Goal: Task Accomplishment & Management: Complete application form

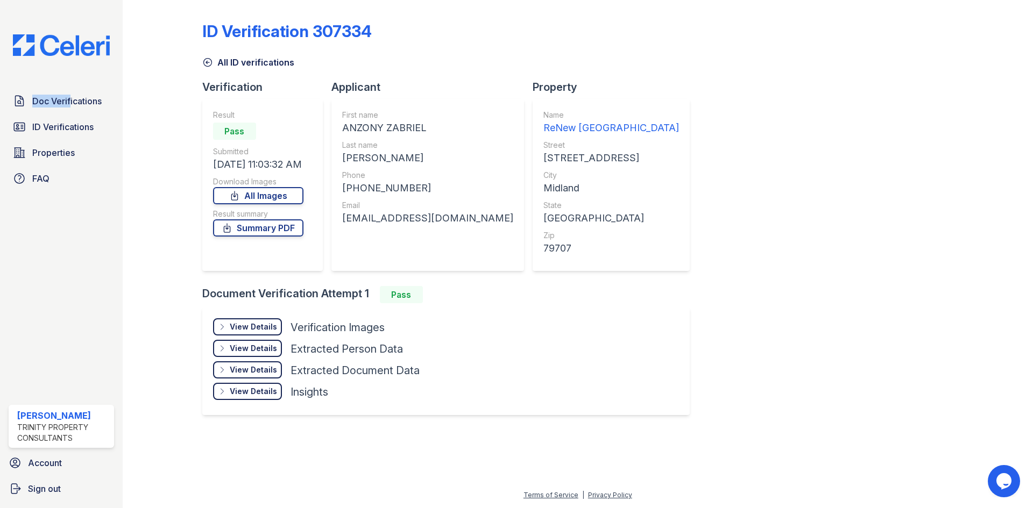
click at [65, 86] on div "Doc Verifications ID Verifications Properties FAQ Kasandra Dominguez Trinity Pr…" at bounding box center [61, 254] width 123 height 508
click at [75, 109] on link "Doc Verifications" at bounding box center [61, 101] width 105 height 22
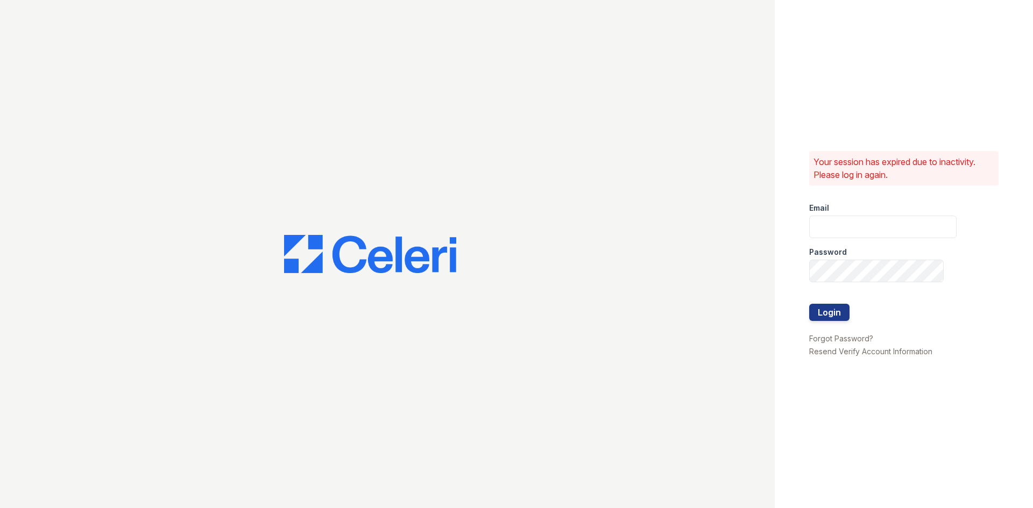
type input "[EMAIL_ADDRESS][DOMAIN_NAME]"
click at [843, 314] on button "Login" at bounding box center [829, 312] width 40 height 17
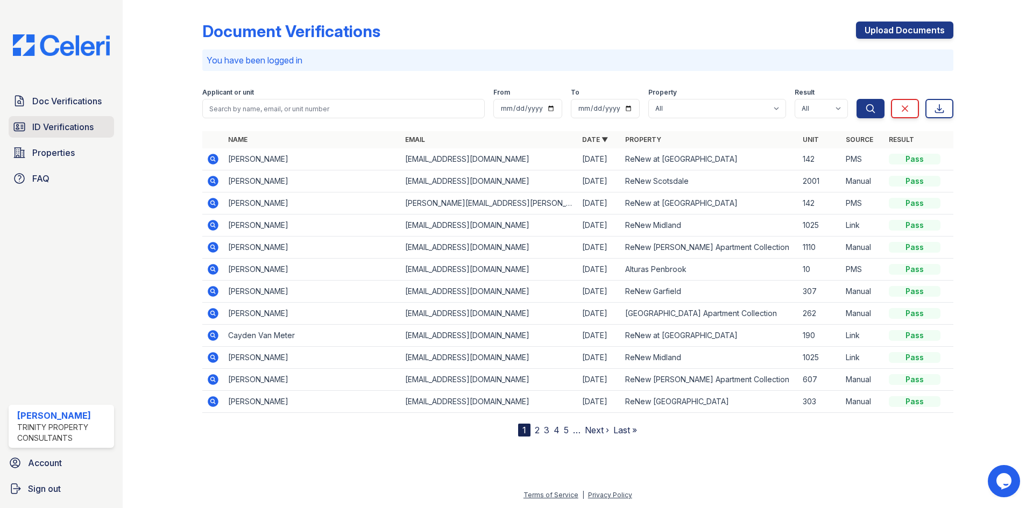
click at [96, 128] on link "ID Verifications" at bounding box center [61, 127] width 105 height 22
click at [89, 105] on span "Doc Verifications" at bounding box center [66, 101] width 69 height 13
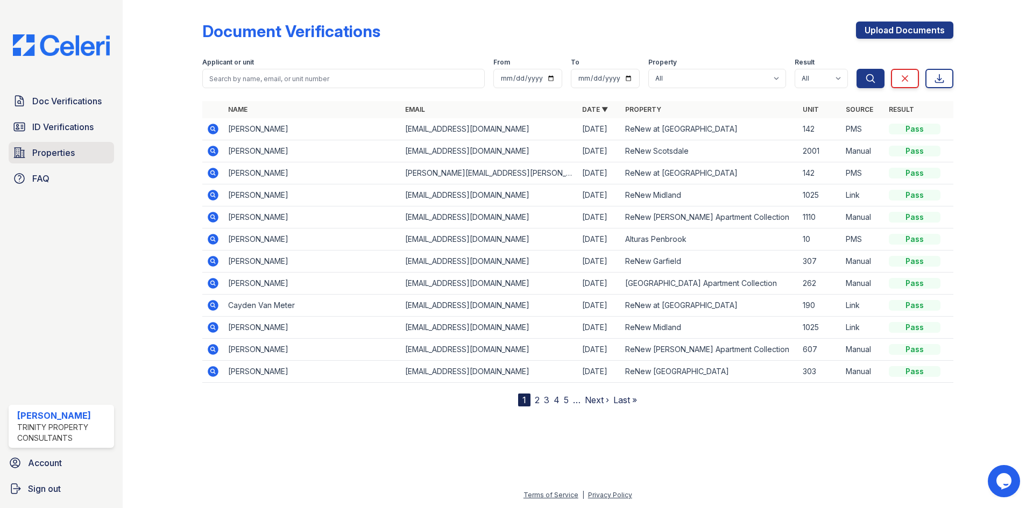
click at [76, 149] on link "Properties" at bounding box center [61, 153] width 105 height 22
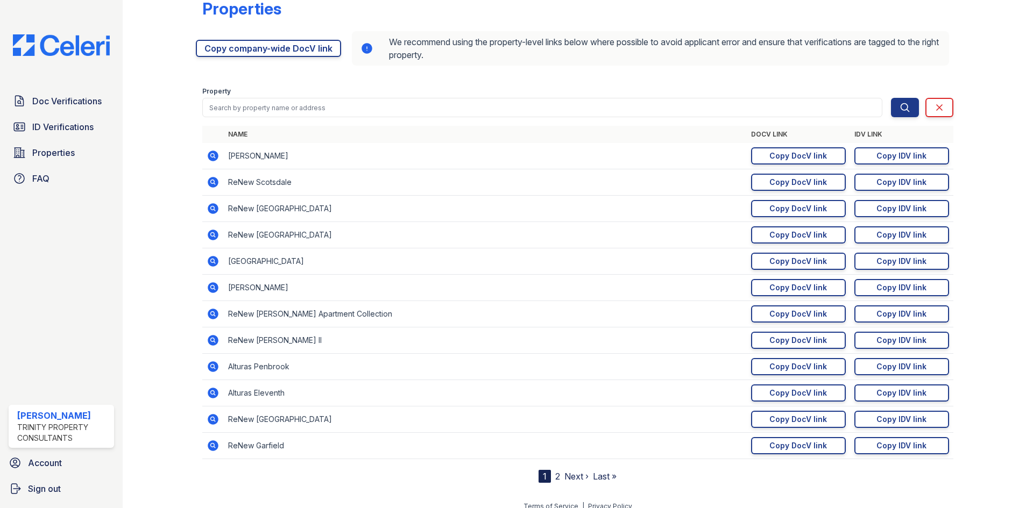
scroll to position [34, 0]
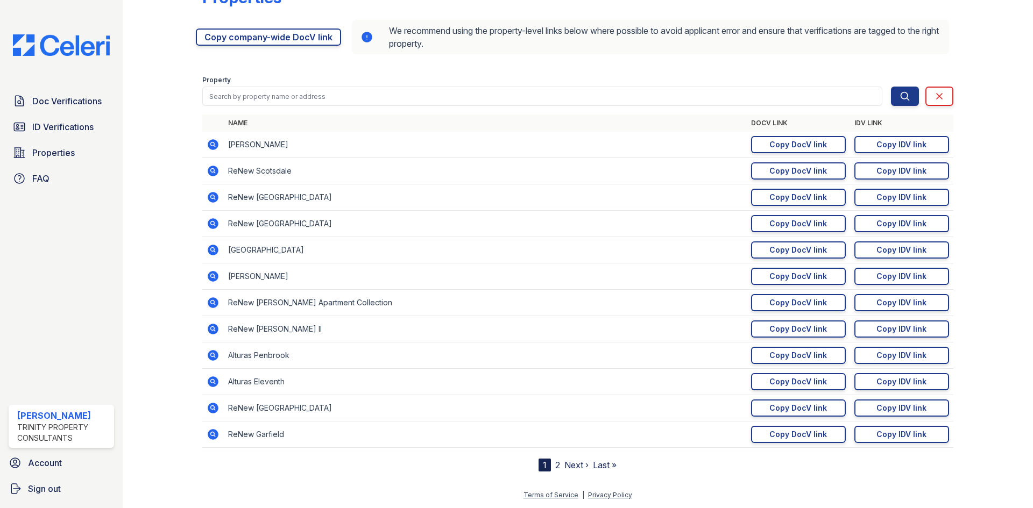
click at [571, 463] on link "Next ›" at bounding box center [576, 465] width 24 height 11
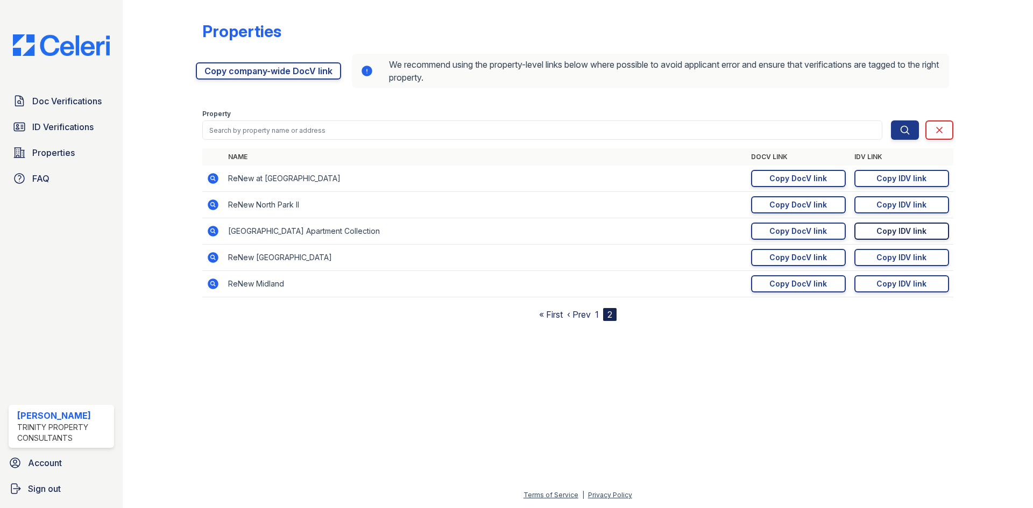
click at [891, 226] on div "Copy IDV link" at bounding box center [901, 231] width 50 height 11
click at [96, 97] on span "Doc Verifications" at bounding box center [66, 101] width 69 height 13
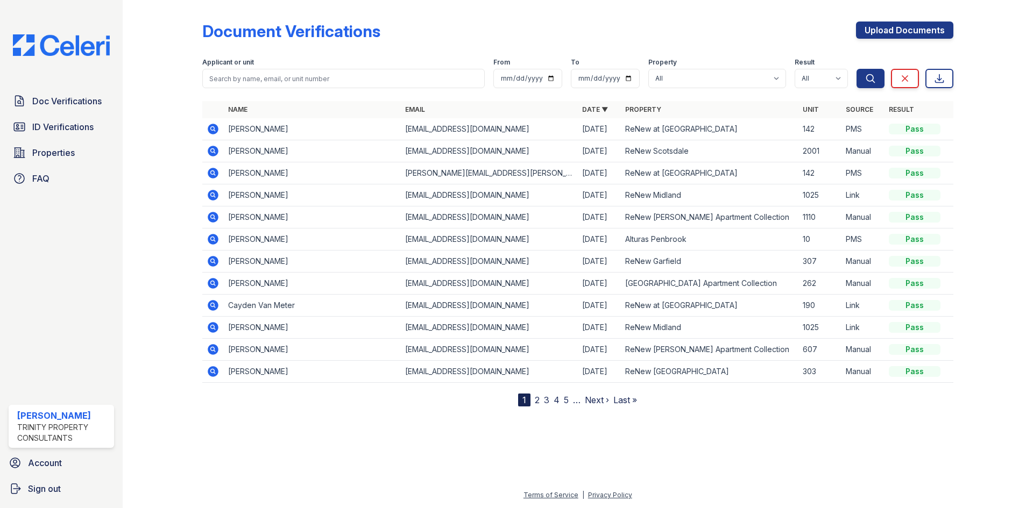
drag, startPoint x: 942, startPoint y: 37, endPoint x: 991, endPoint y: 39, distance: 49.0
click at [942, 37] on link "Upload Documents" at bounding box center [904, 30] width 97 height 17
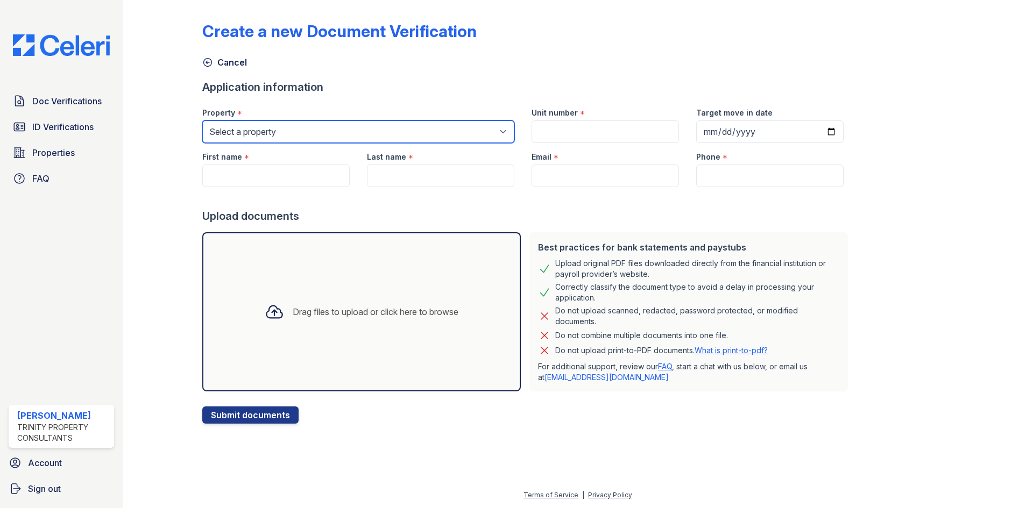
drag, startPoint x: 301, startPoint y: 131, endPoint x: 312, endPoint y: 139, distance: 13.6
click at [302, 131] on select "Select a property Alturas Andrews Alturas Eleventh Alturas Penbrook ReNew Andre…" at bounding box center [358, 131] width 312 height 23
select select "63"
click at [202, 120] on select "Select a property Alturas Andrews Alturas Eleventh Alturas Penbrook ReNew Andre…" at bounding box center [358, 131] width 312 height 23
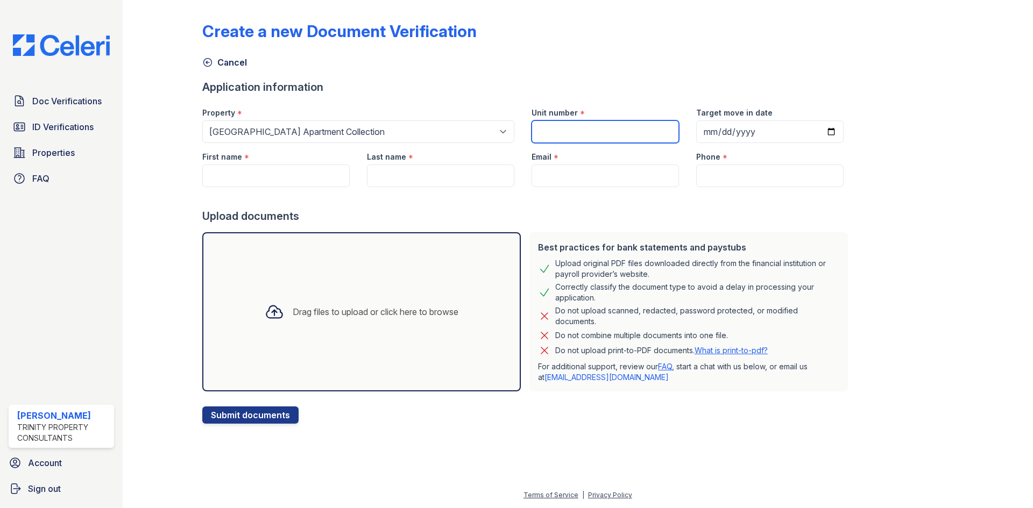
click at [567, 130] on input "Unit number" at bounding box center [604, 131] width 147 height 23
type input "254"
click at [696, 131] on input "Target move in date" at bounding box center [769, 131] width 147 height 23
type input "2025-09-03"
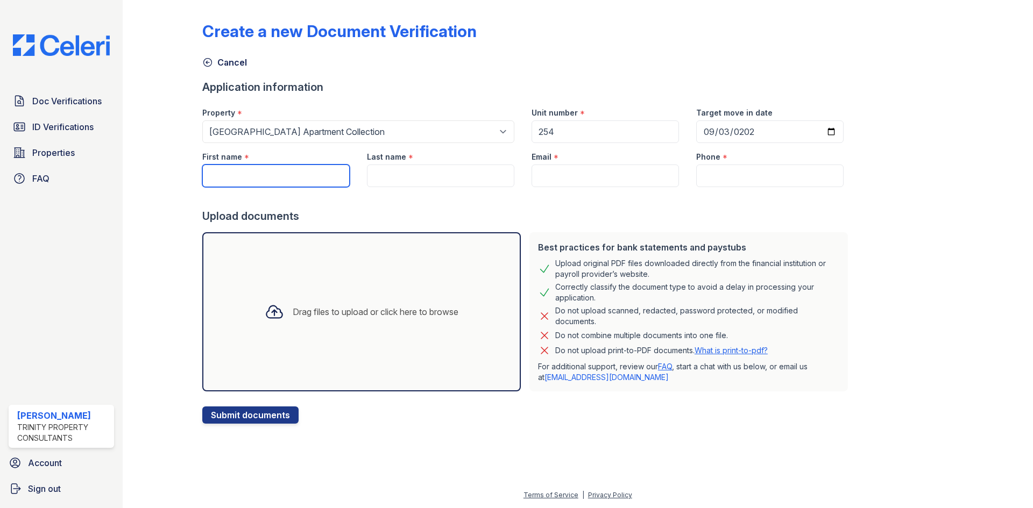
click at [292, 173] on input "First name" at bounding box center [275, 176] width 147 height 23
type input "Manuel"
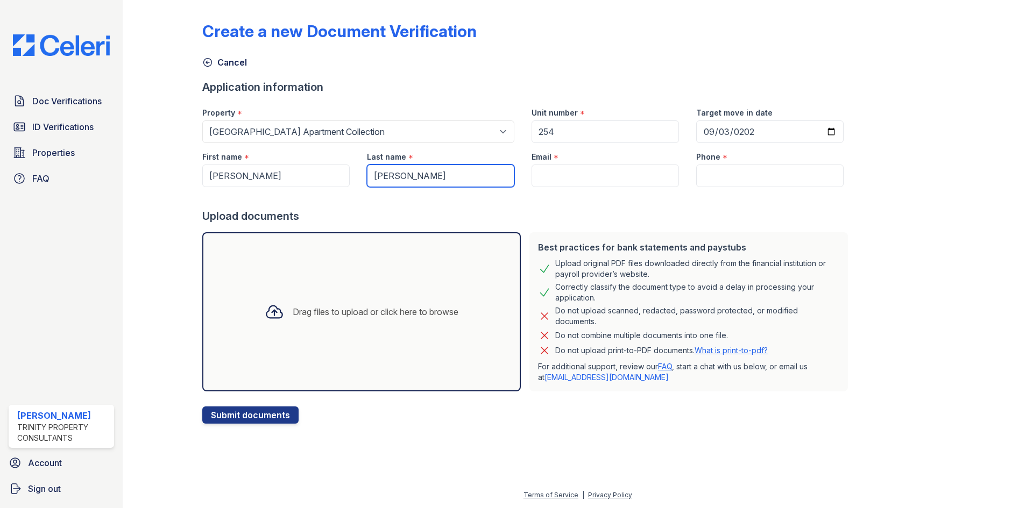
type input "Silva"
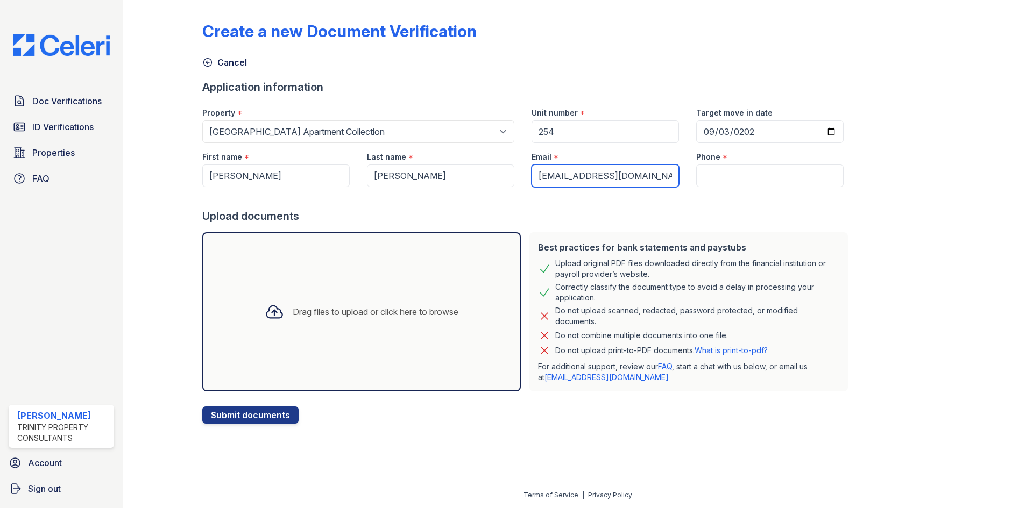
type input "[EMAIL_ADDRESS][DOMAIN_NAME]"
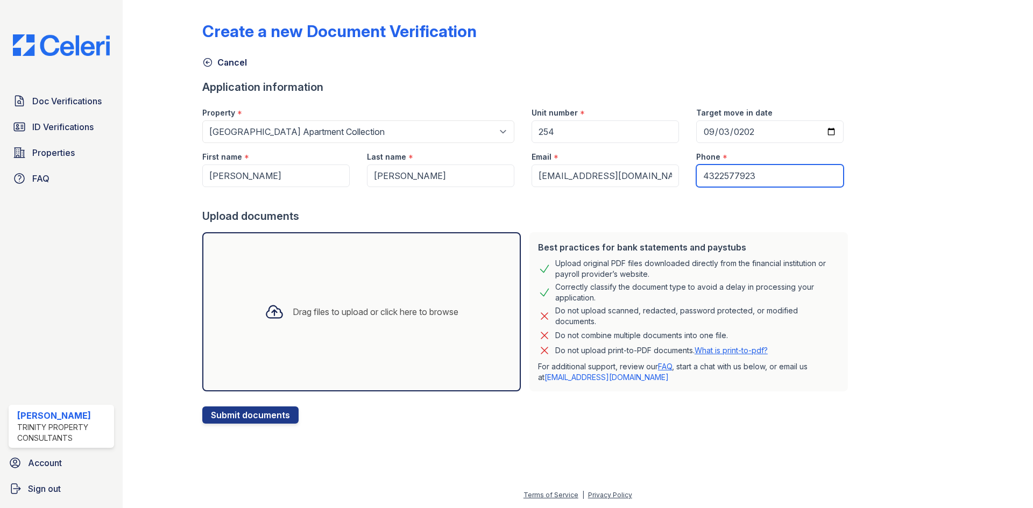
type input "4322577923"
click at [421, 339] on div "Drag files to upload or click here to browse" at bounding box center [361, 311] width 318 height 159
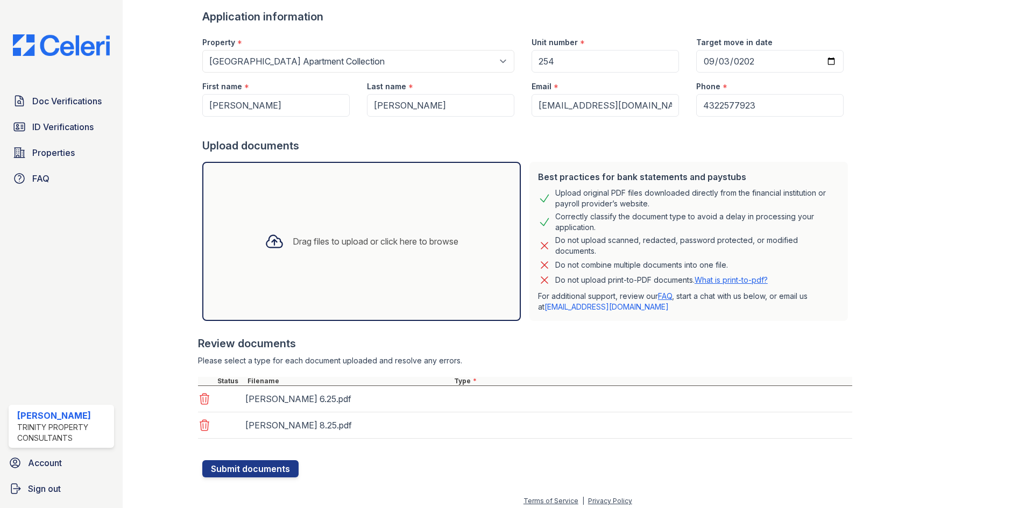
scroll to position [76, 0]
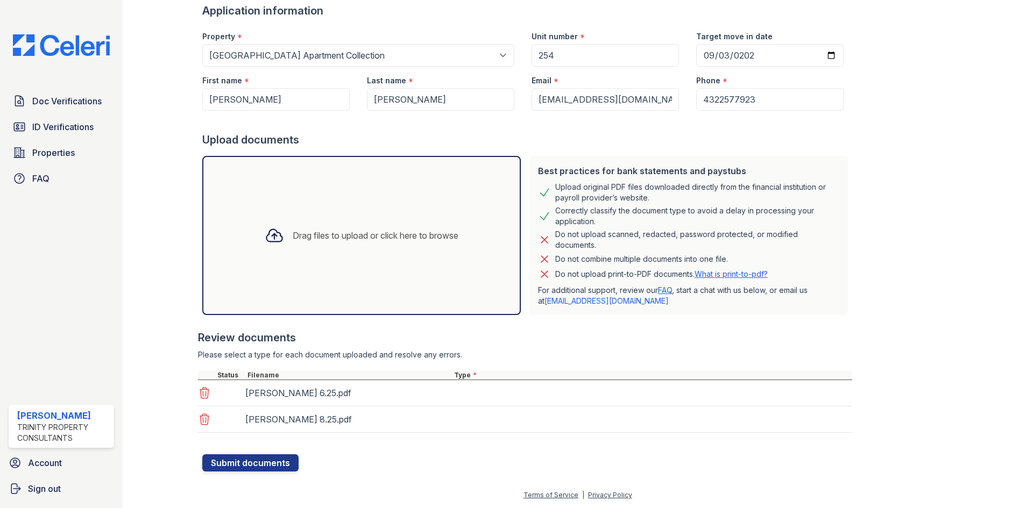
click at [344, 216] on div "Drag files to upload or click here to browse" at bounding box center [361, 235] width 318 height 159
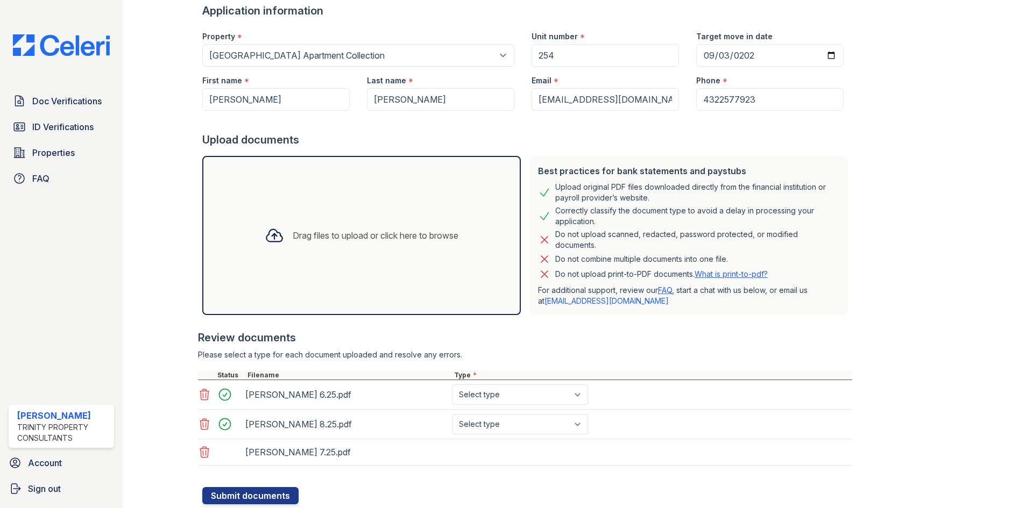
click at [542, 405] on div "manuel 6.25.pdf Select type Paystub Bank Statement Offer Letter Tax Documents B…" at bounding box center [525, 395] width 654 height 30
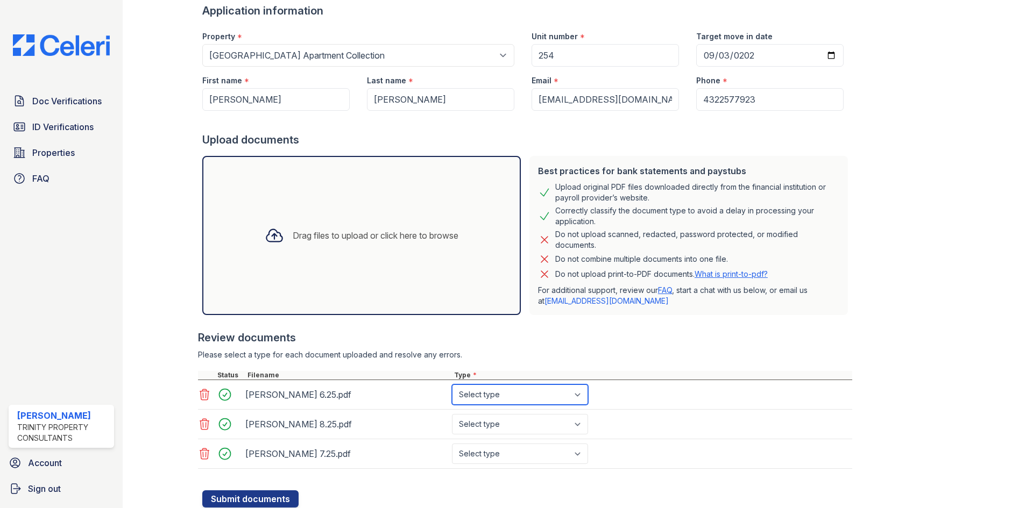
drag, startPoint x: 539, startPoint y: 393, endPoint x: 540, endPoint y: 404, distance: 11.9
click at [539, 393] on select "Select type Paystub Bank Statement Offer Letter Tax Documents Benefit Award Let…" at bounding box center [520, 395] width 136 height 20
select select "bank_statement"
click at [452, 385] on select "Select type Paystub Bank Statement Offer Letter Tax Documents Benefit Award Let…" at bounding box center [520, 395] width 136 height 20
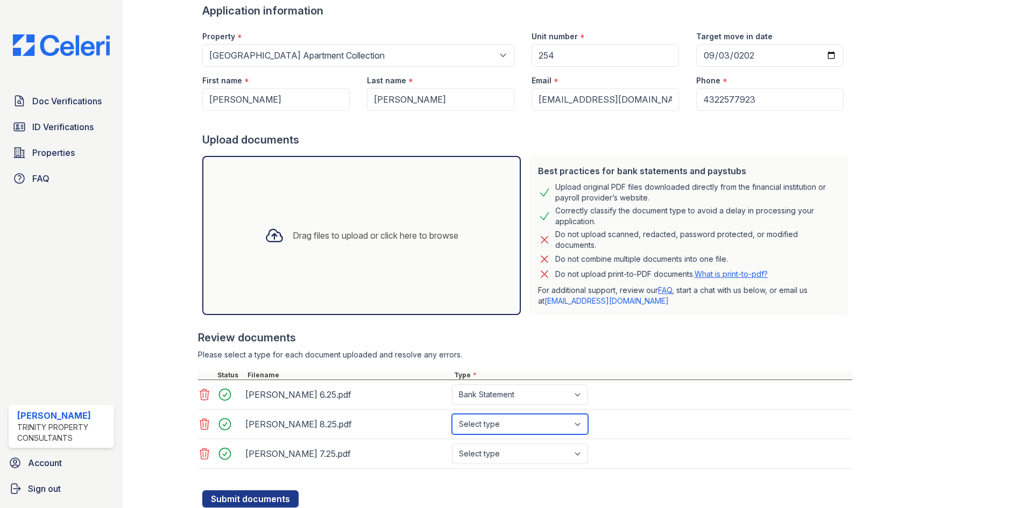
click at [540, 428] on select "Select type Paystub Bank Statement Offer Letter Tax Documents Benefit Award Let…" at bounding box center [520, 424] width 136 height 20
select select "bank_statement"
click at [452, 414] on select "Select type Paystub Bank Statement Offer Letter Tax Documents Benefit Award Let…" at bounding box center [520, 424] width 136 height 20
click at [496, 452] on select "Select type Paystub Bank Statement Offer Letter Tax Documents Benefit Award Let…" at bounding box center [520, 454] width 136 height 20
select select "bank_statement"
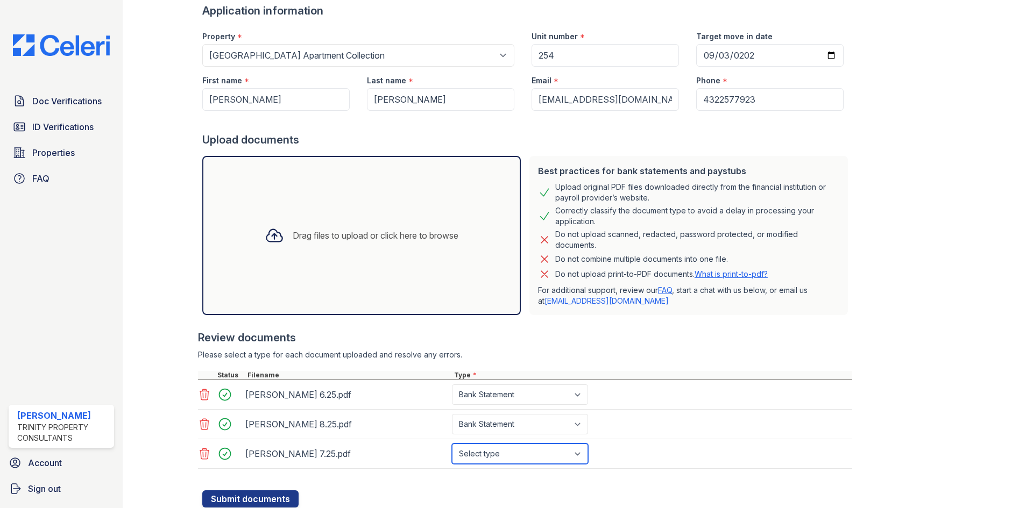
click at [452, 444] on select "Select type Paystub Bank Statement Offer Letter Tax Documents Benefit Award Let…" at bounding box center [520, 454] width 136 height 20
click at [353, 220] on div "Drag files to upload or click here to browse" at bounding box center [361, 235] width 211 height 37
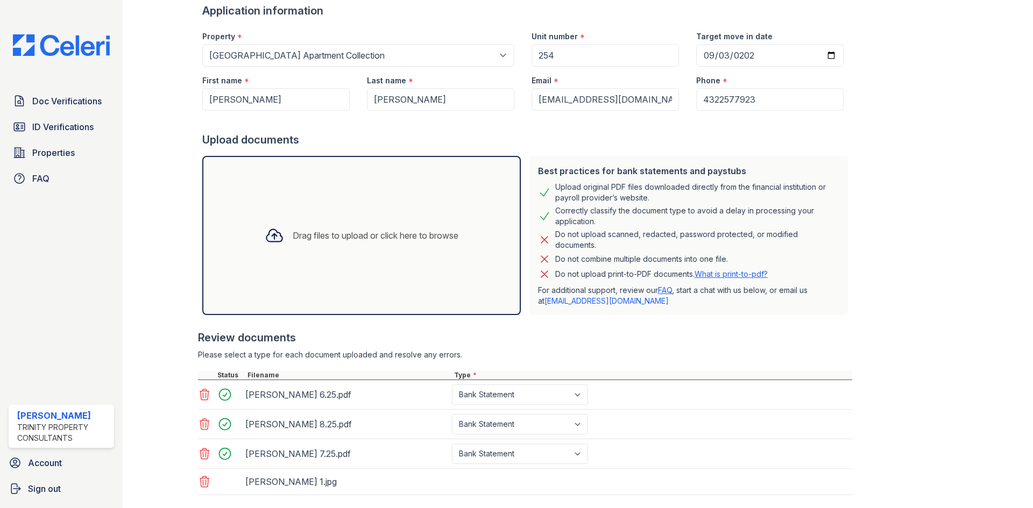
scroll to position [139, 0]
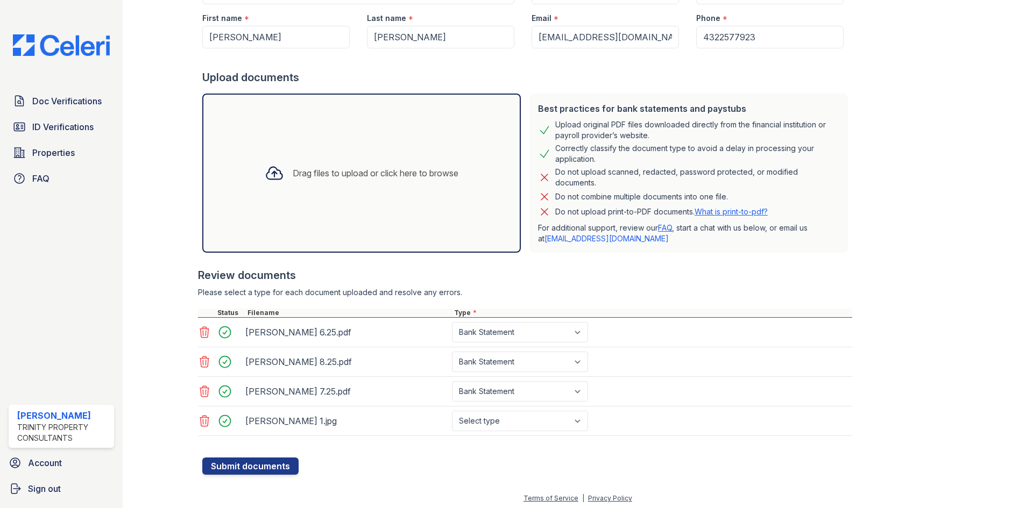
click at [311, 164] on div "Drag files to upload or click here to browse" at bounding box center [361, 173] width 211 height 37
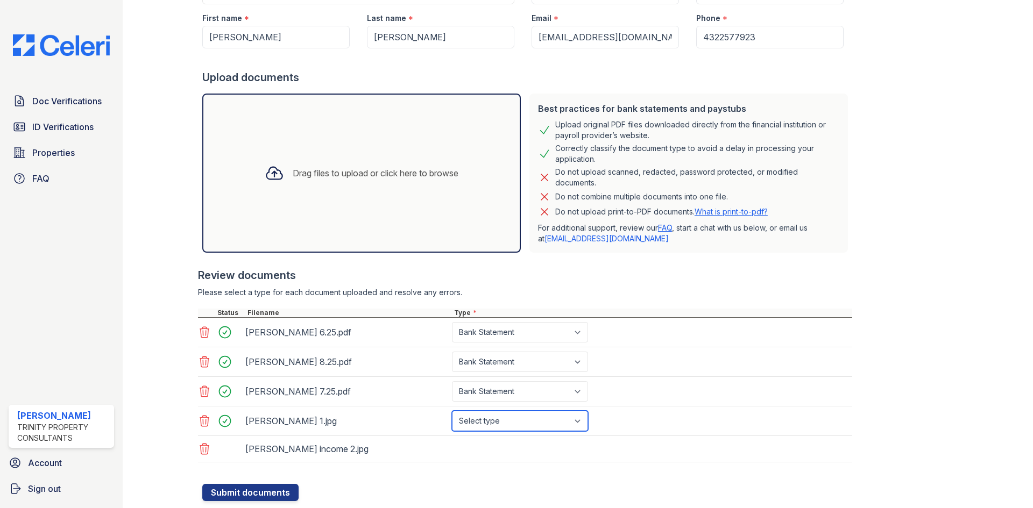
click at [542, 419] on select "Select type Paystub Bank Statement Offer Letter Tax Documents Benefit Award Let…" at bounding box center [520, 421] width 136 height 20
select select "paystub"
click at [452, 411] on select "Select type Paystub Bank Statement Offer Letter Tax Documents Benefit Award Let…" at bounding box center [520, 421] width 136 height 20
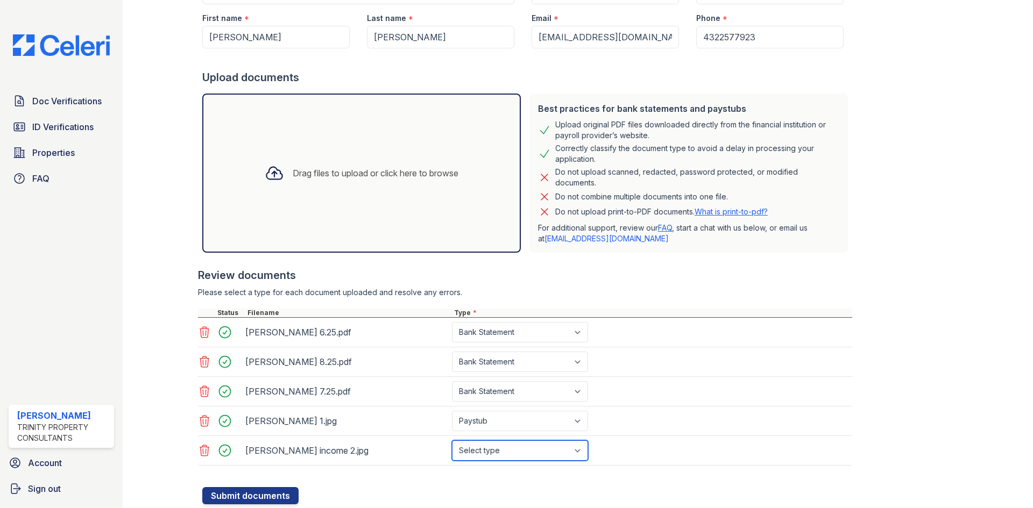
drag, startPoint x: 517, startPoint y: 452, endPoint x: 515, endPoint y: 441, distance: 11.9
click at [517, 452] on select "Select type Paystub Bank Statement Offer Letter Tax Documents Benefit Award Let…" at bounding box center [520, 451] width 136 height 20
select select "paystub"
click at [452, 441] on select "Select type Paystub Bank Statement Offer Letter Tax Documents Benefit Award Let…" at bounding box center [520, 451] width 136 height 20
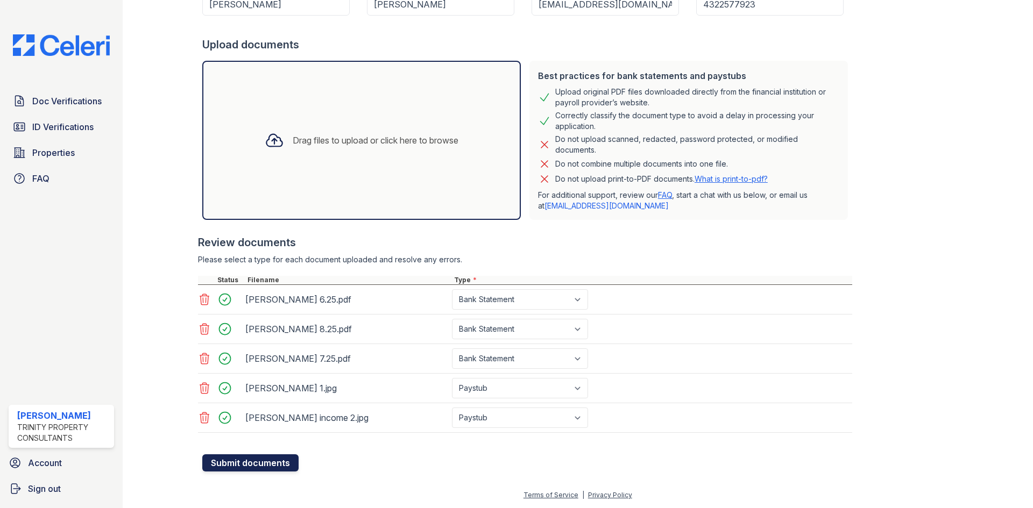
click at [252, 465] on button "Submit documents" at bounding box center [250, 462] width 96 height 17
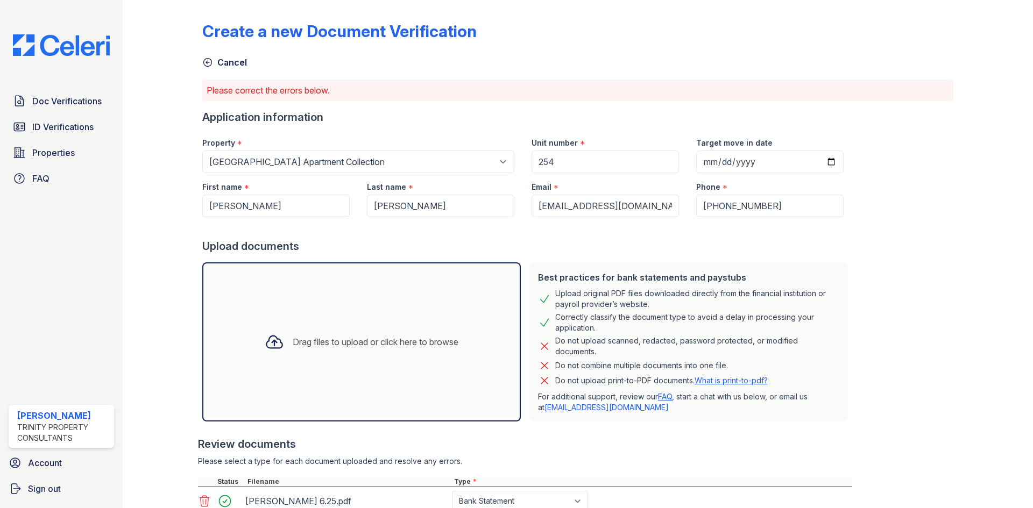
scroll to position [202, 0]
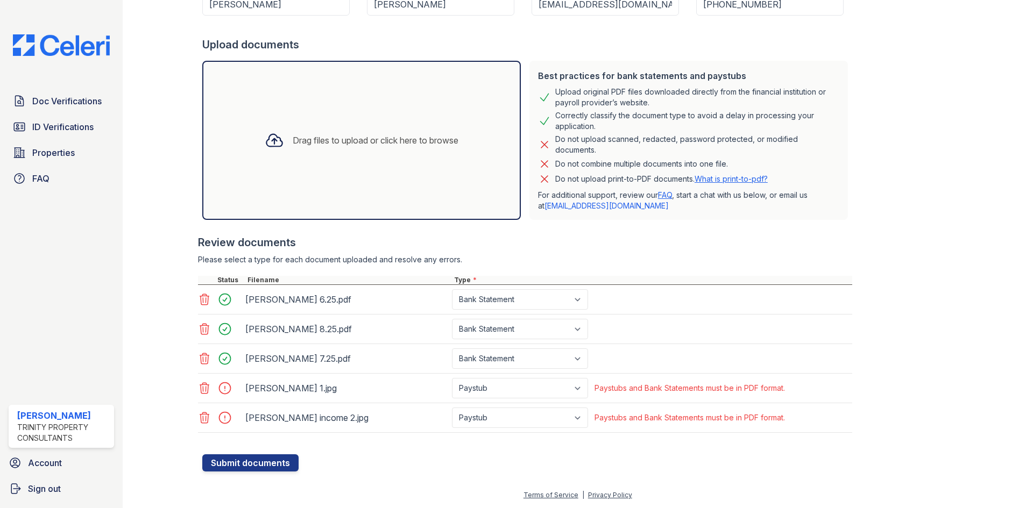
drag, startPoint x: 203, startPoint y: 390, endPoint x: 319, endPoint y: 431, distance: 123.2
click at [203, 390] on icon at bounding box center [204, 388] width 9 height 11
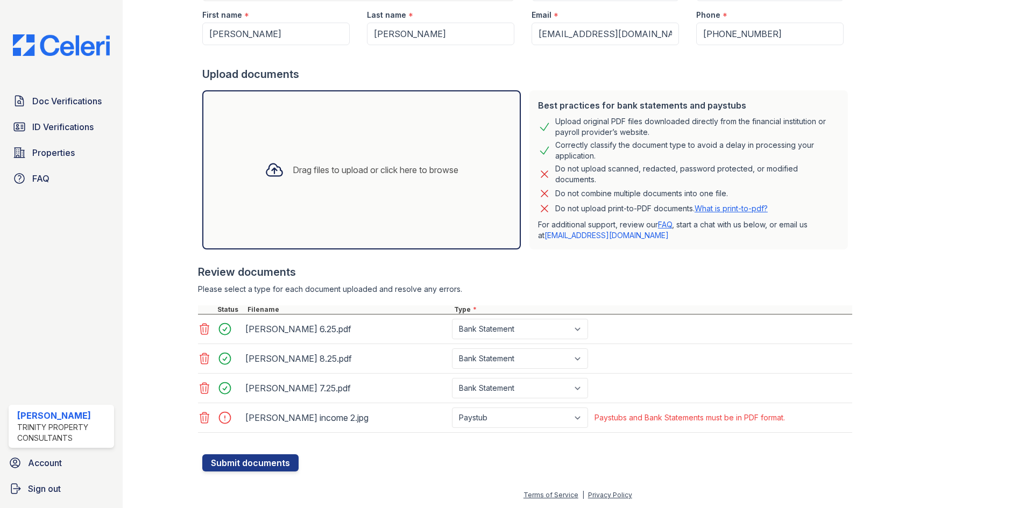
click at [207, 422] on icon at bounding box center [204, 417] width 13 height 13
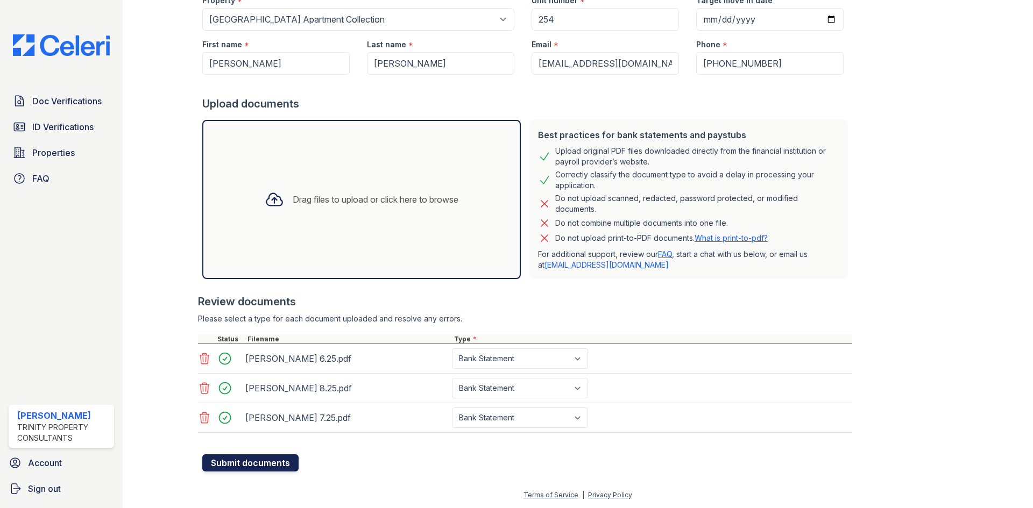
click at [234, 461] on button "Submit documents" at bounding box center [250, 462] width 96 height 17
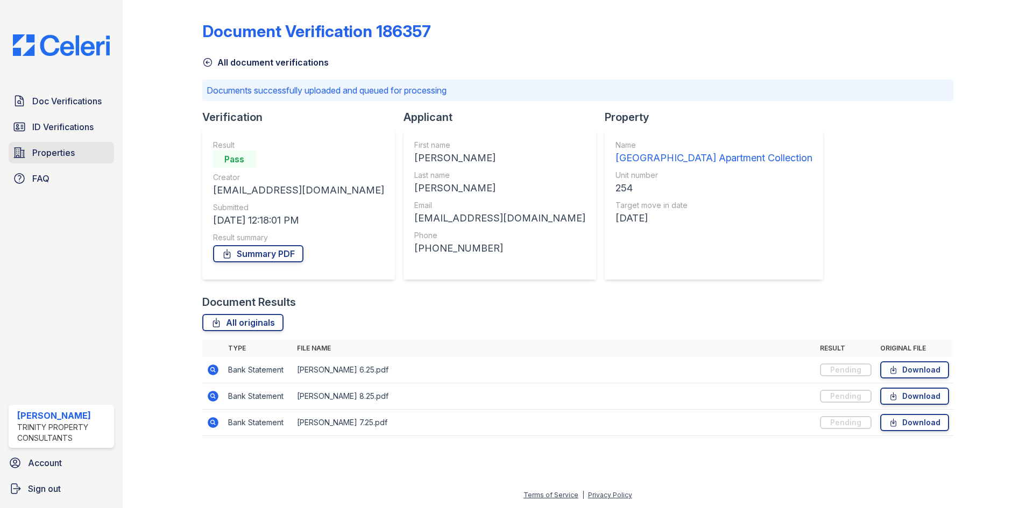
click at [88, 147] on link "Properties" at bounding box center [61, 153] width 105 height 22
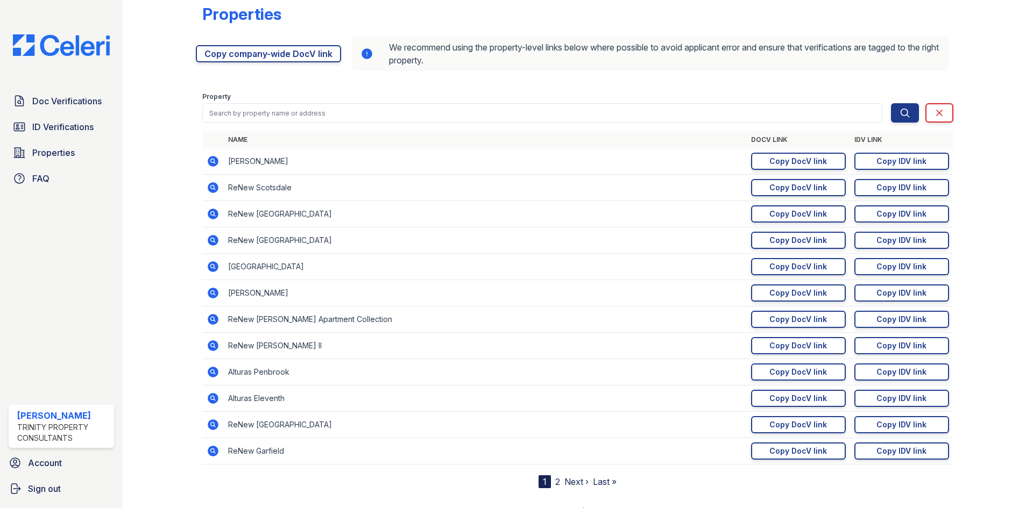
scroll to position [34, 0]
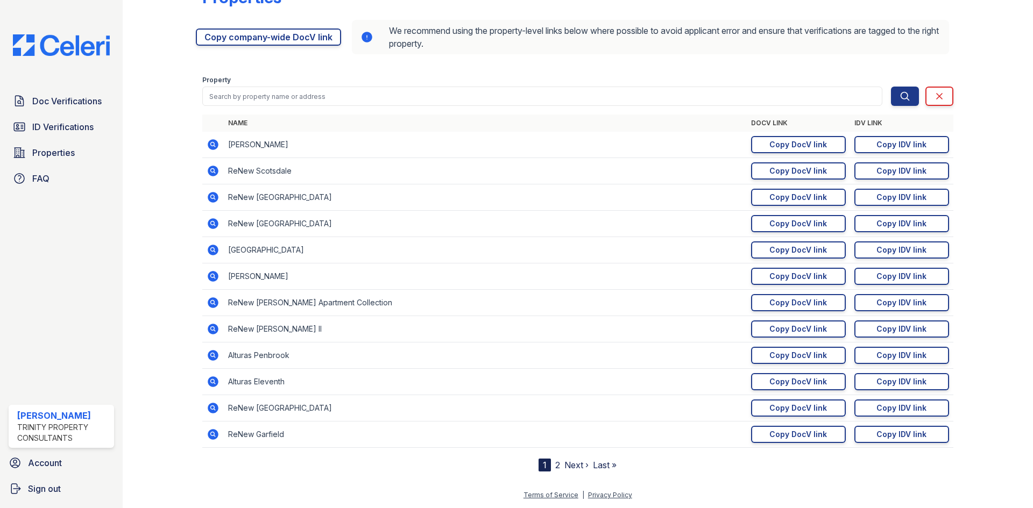
click at [567, 465] on link "Next ›" at bounding box center [576, 465] width 24 height 11
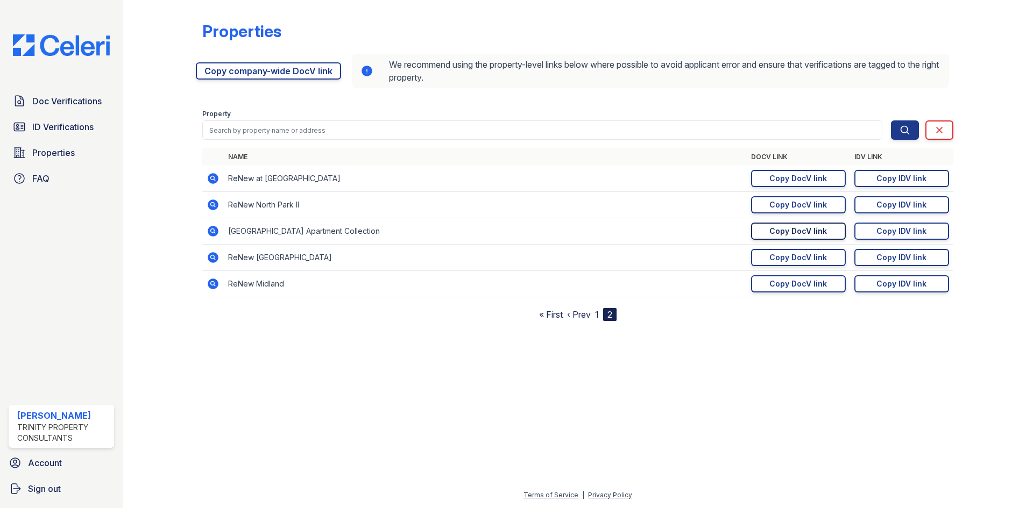
click at [794, 232] on div "Copy DocV link" at bounding box center [798, 231] width 58 height 11
click at [913, 233] on div "Copy IDV link" at bounding box center [901, 231] width 50 height 11
drag, startPoint x: 21, startPoint y: 140, endPoint x: 30, endPoint y: 138, distance: 9.4
click at [21, 140] on div "Doc Verifications ID Verifications Properties FAQ" at bounding box center [61, 139] width 114 height 99
click at [52, 131] on span "ID Verifications" at bounding box center [62, 126] width 61 height 13
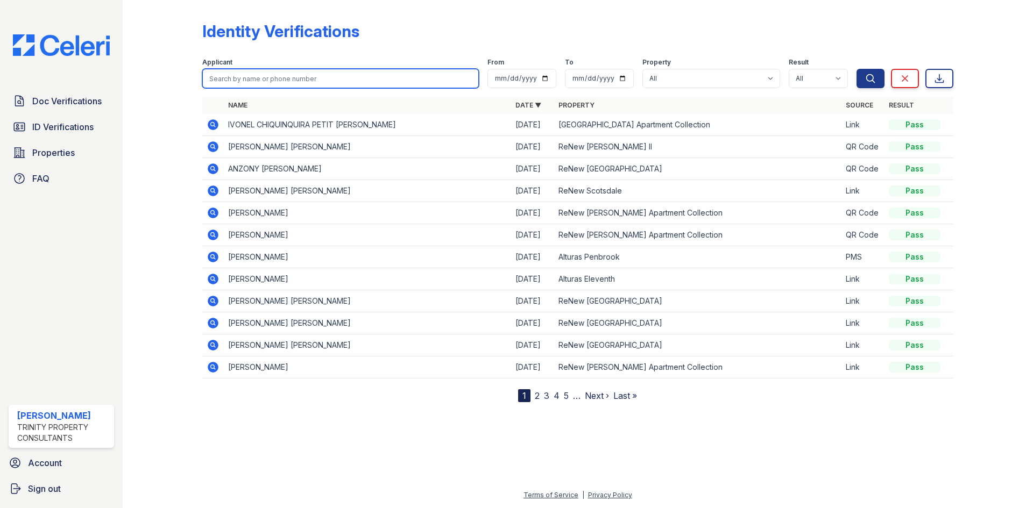
click at [288, 85] on input "search" at bounding box center [340, 78] width 276 height 19
type input "Manuel silva"
click at [856, 69] on button "Search" at bounding box center [870, 78] width 28 height 19
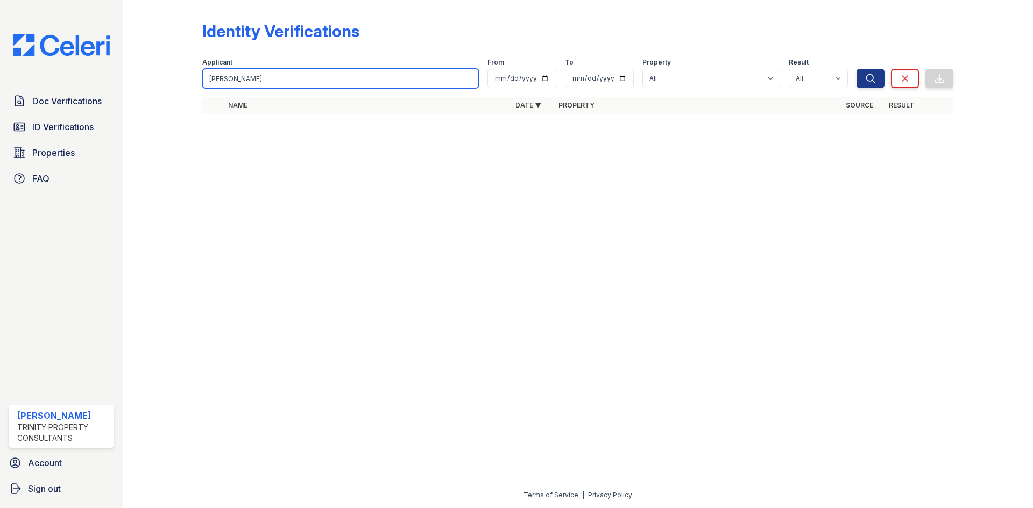
click at [320, 79] on input "Manuel silva" at bounding box center [340, 78] width 276 height 19
type input "Manuel"
click at [856, 69] on button "Search" at bounding box center [870, 78] width 28 height 19
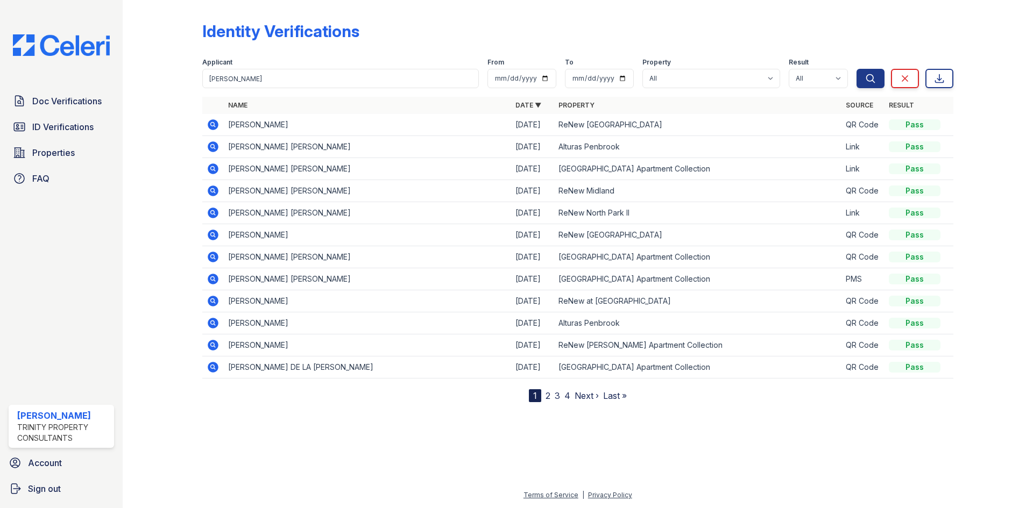
click at [549, 397] on link "2" at bounding box center [547, 395] width 5 height 11
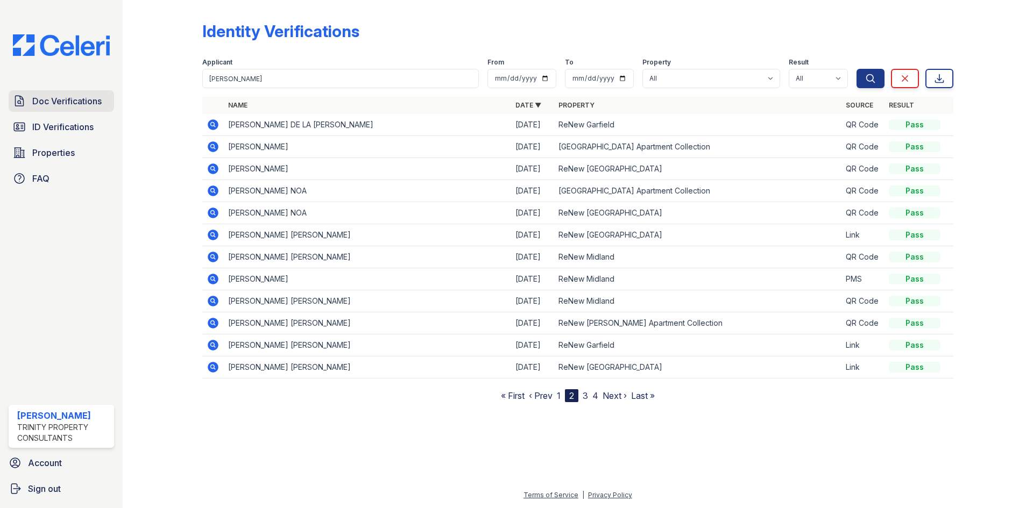
click at [65, 99] on span "Doc Verifications" at bounding box center [66, 101] width 69 height 13
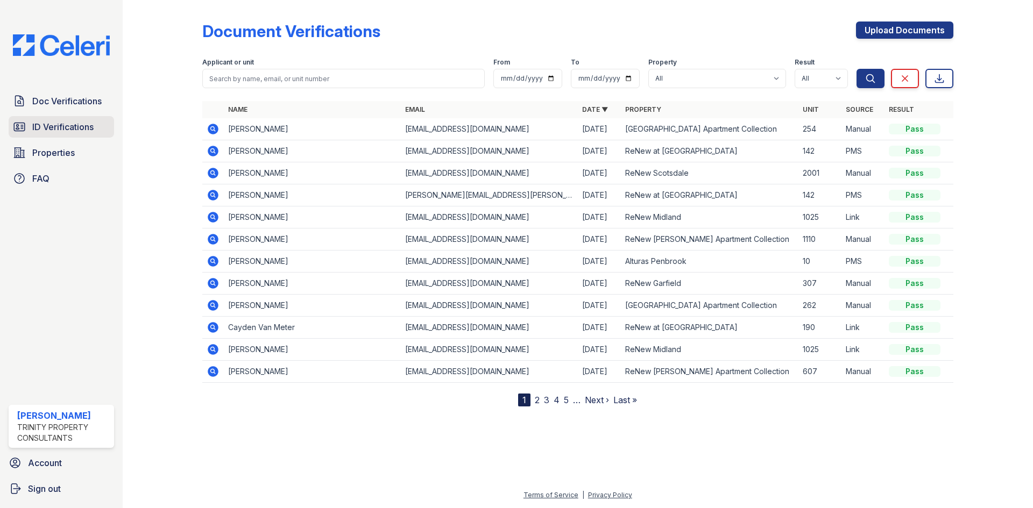
click at [58, 123] on span "ID Verifications" at bounding box center [62, 126] width 61 height 13
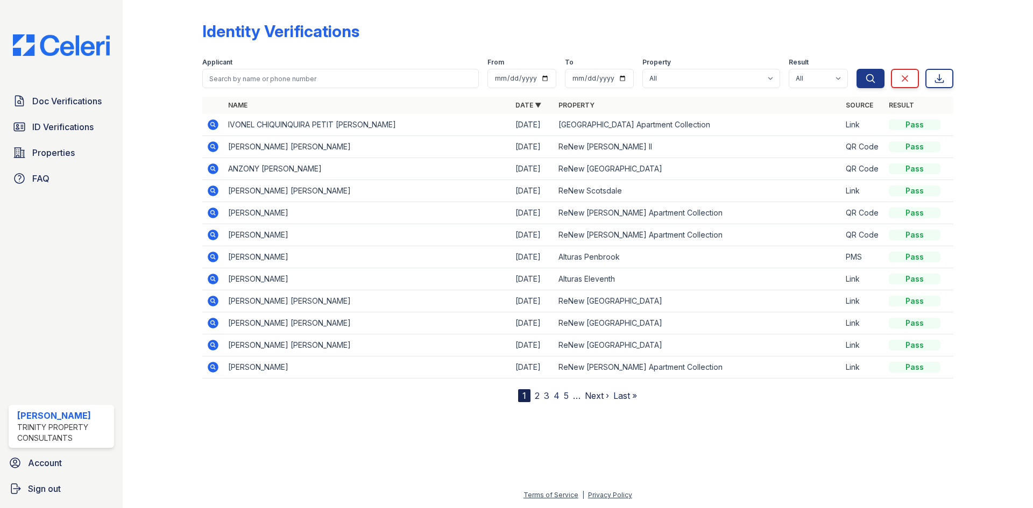
click at [215, 121] on icon at bounding box center [213, 124] width 11 height 11
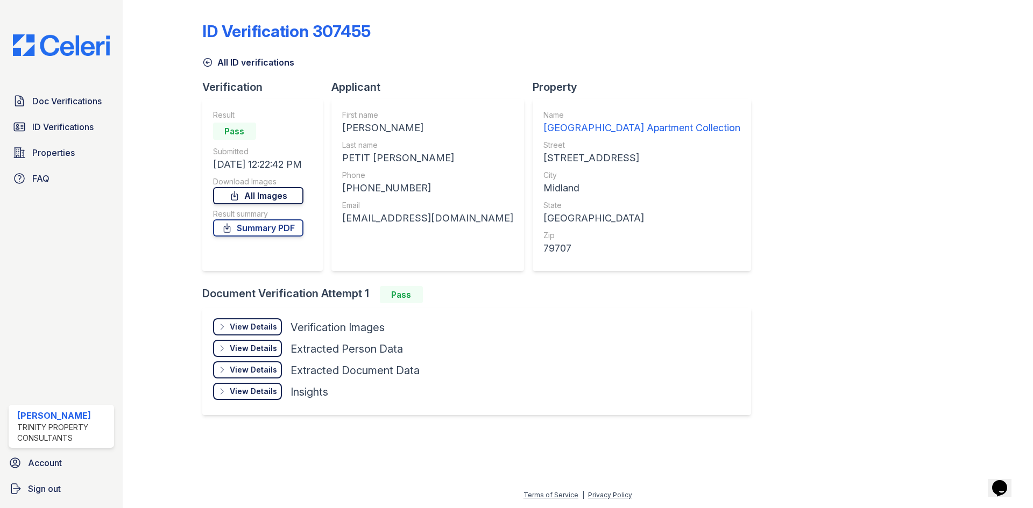
click at [264, 199] on link "All Images" at bounding box center [258, 195] width 90 height 17
click at [293, 226] on link "Summary PDF" at bounding box center [258, 227] width 90 height 17
click at [77, 106] on span "Doc Verifications" at bounding box center [66, 101] width 69 height 13
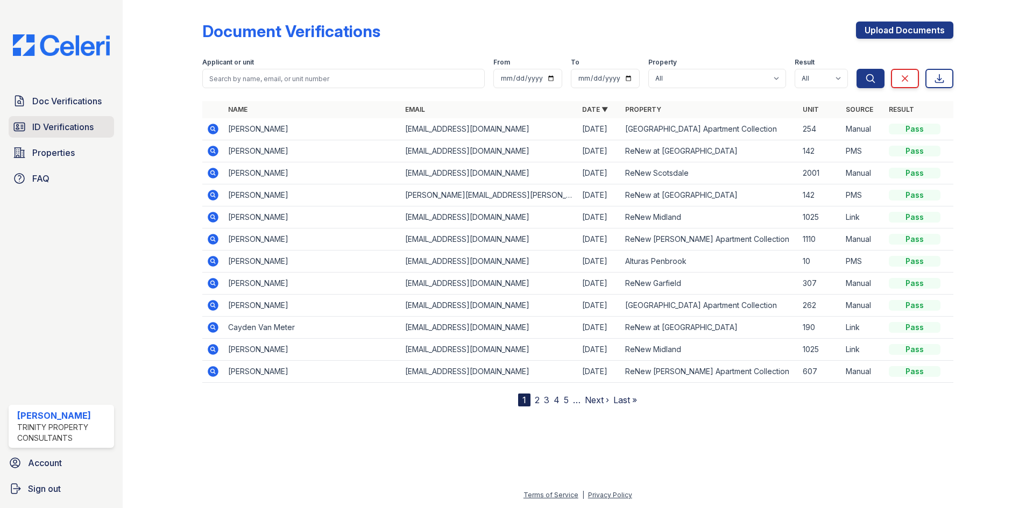
click at [103, 133] on link "ID Verifications" at bounding box center [61, 127] width 105 height 22
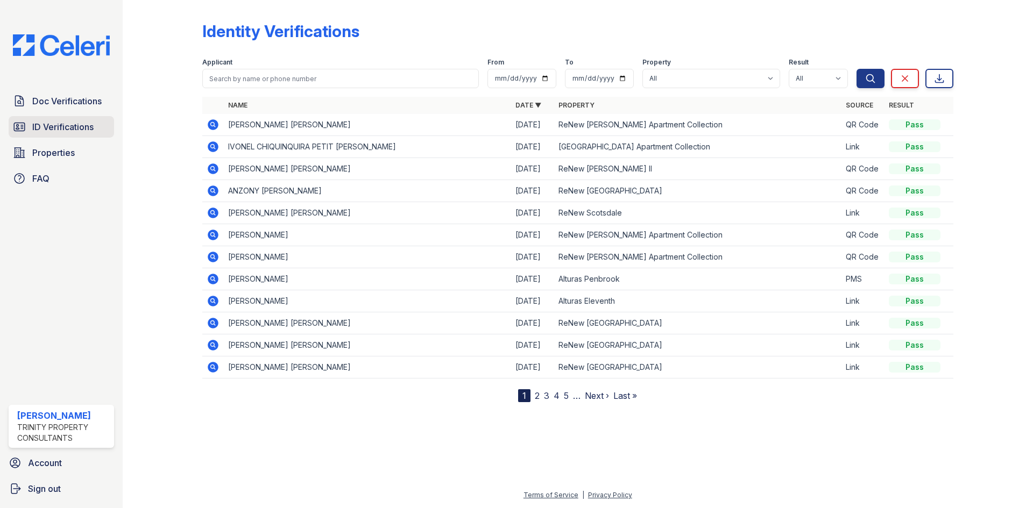
click at [84, 119] on link "ID Verifications" at bounding box center [61, 127] width 105 height 22
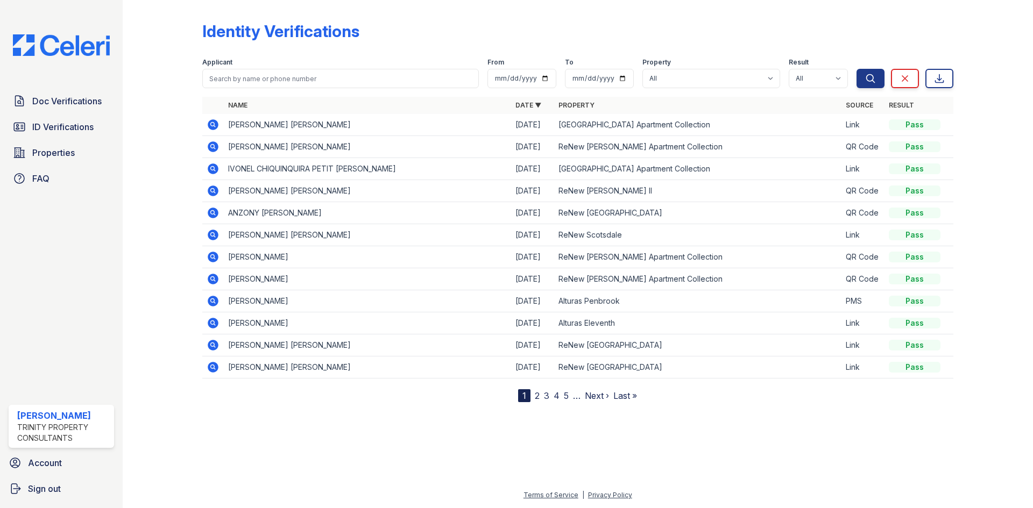
drag, startPoint x: 213, startPoint y: 127, endPoint x: 327, endPoint y: 116, distance: 114.6
click at [215, 127] on icon at bounding box center [213, 124] width 13 height 13
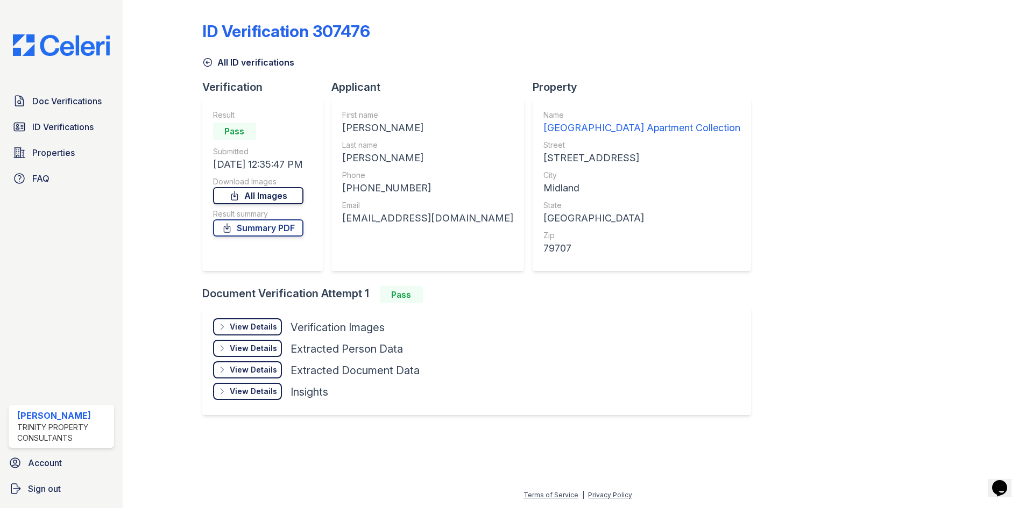
click at [291, 193] on link "All Images" at bounding box center [258, 195] width 90 height 17
click at [270, 236] on link "Summary PDF" at bounding box center [258, 227] width 90 height 17
click at [273, 230] on link "Summary PDF" at bounding box center [258, 227] width 90 height 17
click at [60, 96] on span "Doc Verifications" at bounding box center [66, 101] width 69 height 13
